Goal: Task Accomplishment & Management: Manage account settings

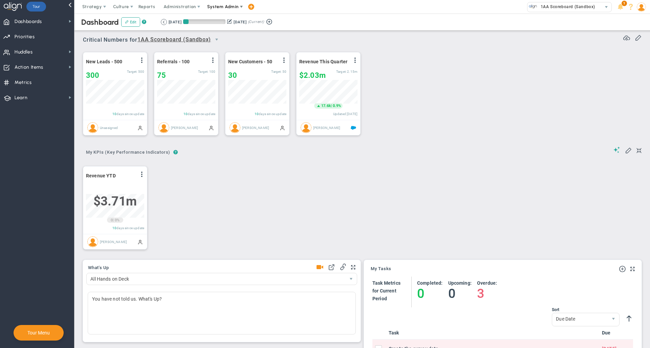
click at [218, 10] on span "System Admin" at bounding box center [223, 7] width 43 height 14
click at [225, 7] on span "System Admin" at bounding box center [222, 6] width 31 height 5
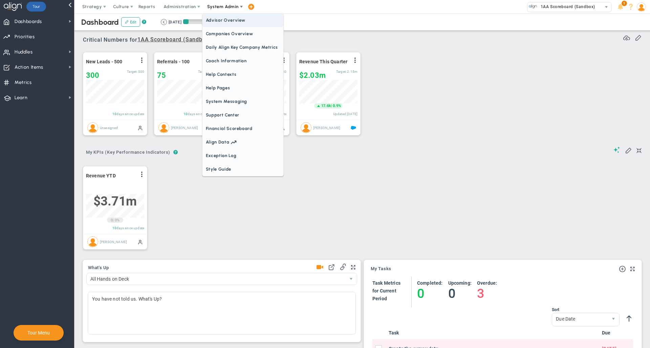
click at [225, 25] on span "Advisor Overview" at bounding box center [242, 21] width 81 height 14
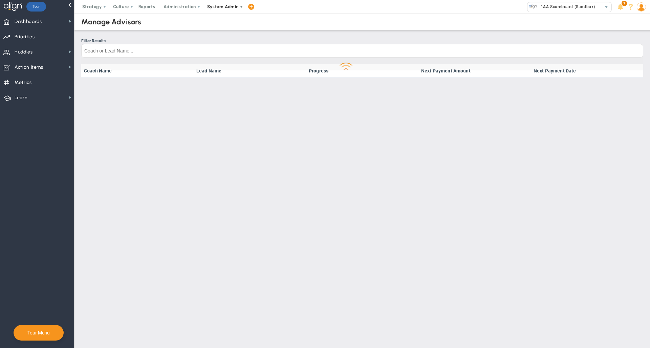
click at [226, 12] on span "System Admin" at bounding box center [223, 7] width 43 height 14
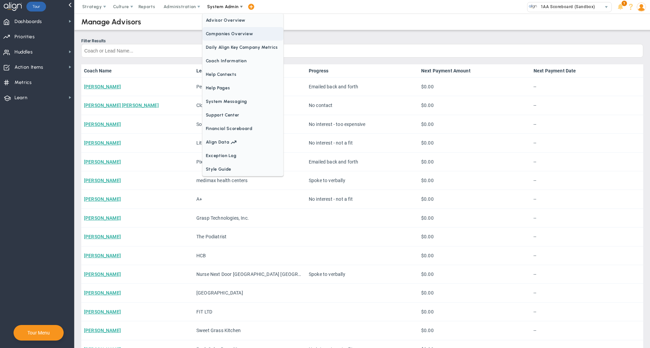
click at [224, 29] on span "Companies Overview" at bounding box center [242, 34] width 81 height 14
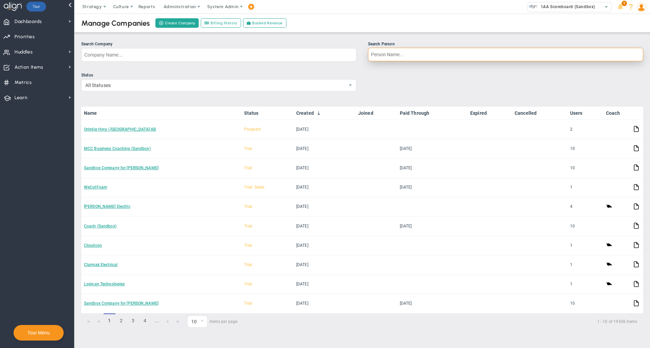
click at [399, 53] on input "Search Person" at bounding box center [505, 55] width 275 height 14
type input "[PERSON_NAME]"
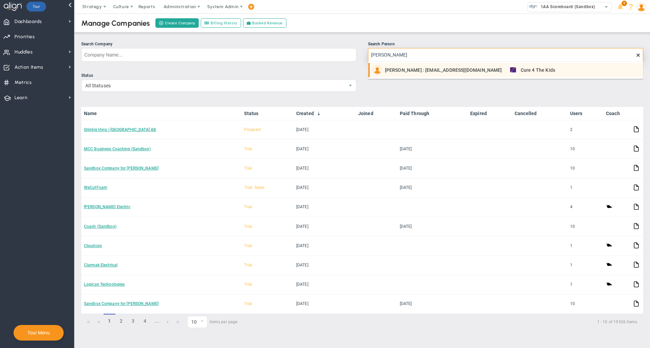
click at [404, 71] on span "[PERSON_NAME] : [EMAIL_ADDRESS][DOMAIN_NAME]" at bounding box center [443, 70] width 117 height 5
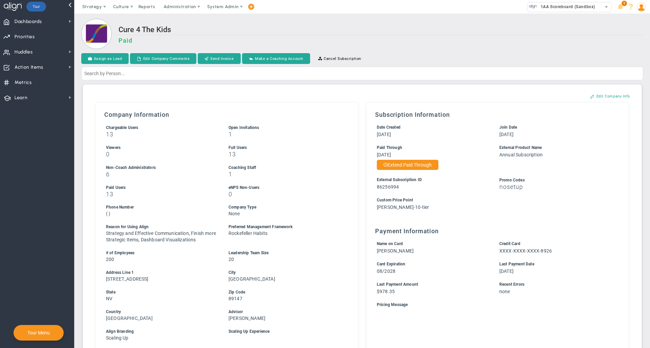
scroll to position [321, 0]
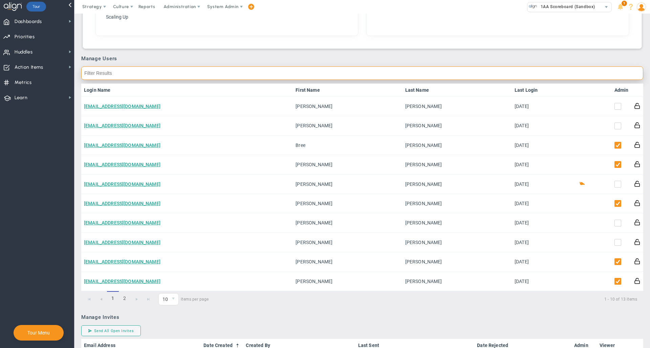
click at [476, 77] on input "text" at bounding box center [362, 73] width 562 height 14
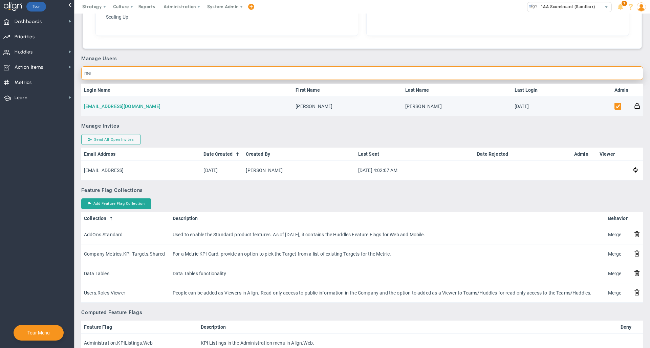
type input "me"
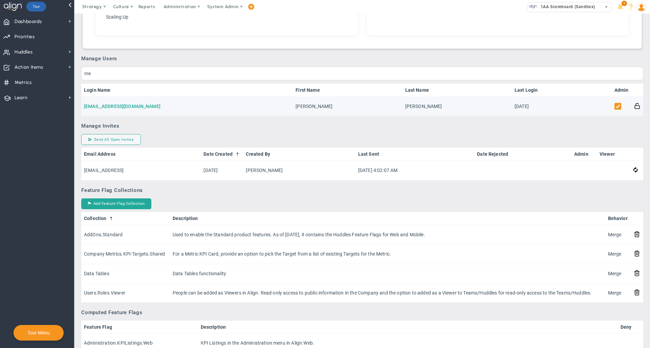
click at [128, 106] on link "[EMAIL_ADDRESS][DOMAIN_NAME]" at bounding box center [122, 106] width 77 height 5
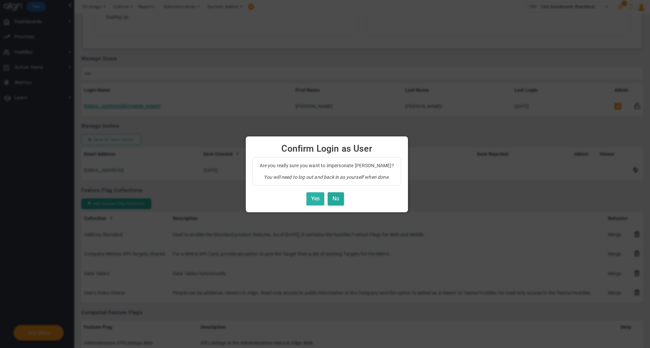
click at [310, 201] on button "Yes" at bounding box center [315, 198] width 18 height 13
